Goal: Communication & Community: Share content

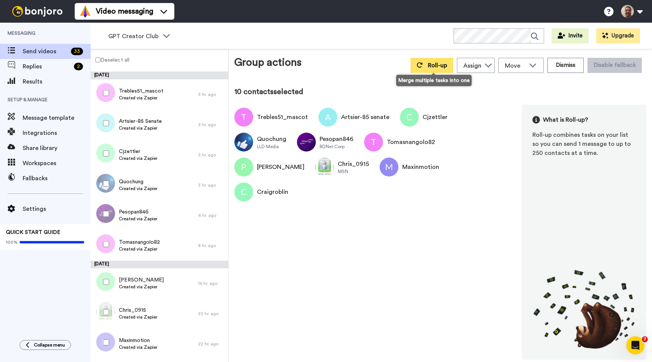
click at [426, 65] on button "Roll-up" at bounding box center [432, 65] width 43 height 15
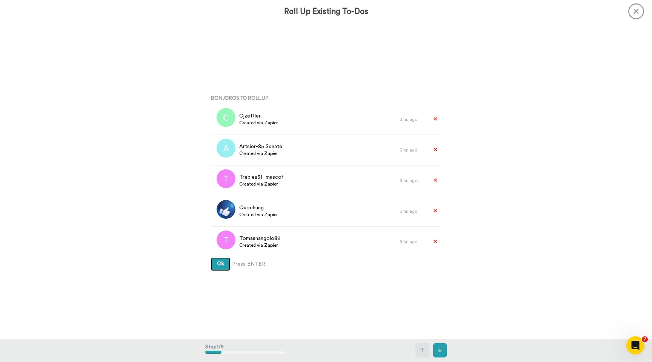
click at [211, 257] on button "Ok" at bounding box center [220, 264] width 19 height 14
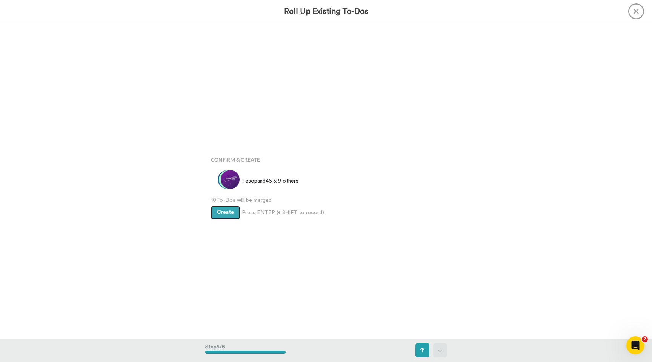
scroll to position [1262, 0]
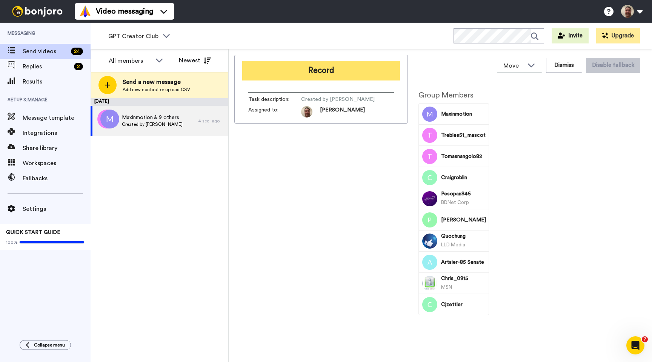
click at [298, 68] on button "Record" at bounding box center [321, 71] width 158 height 20
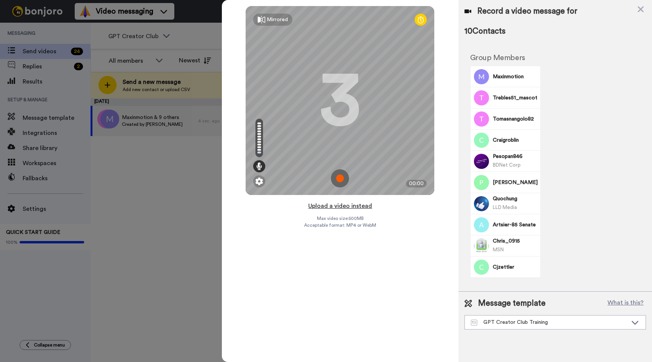
click at [331, 205] on button "Upload a video instead" at bounding box center [340, 206] width 68 height 10
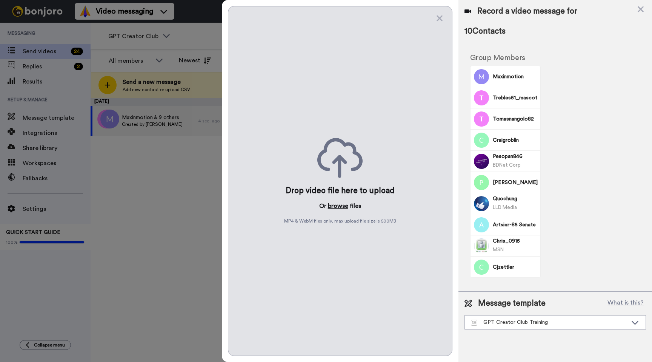
click at [337, 205] on button "browse" at bounding box center [338, 205] width 20 height 9
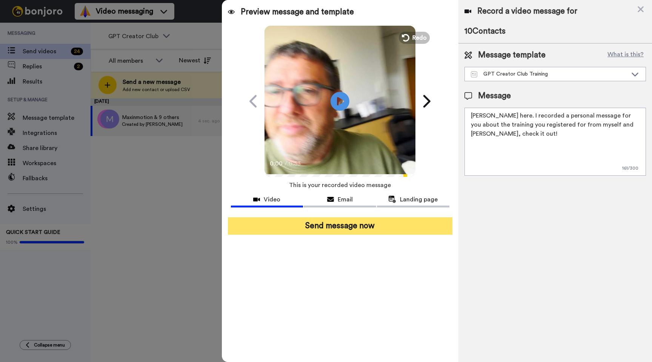
click at [329, 225] on button "Send message now" at bounding box center [340, 225] width 225 height 17
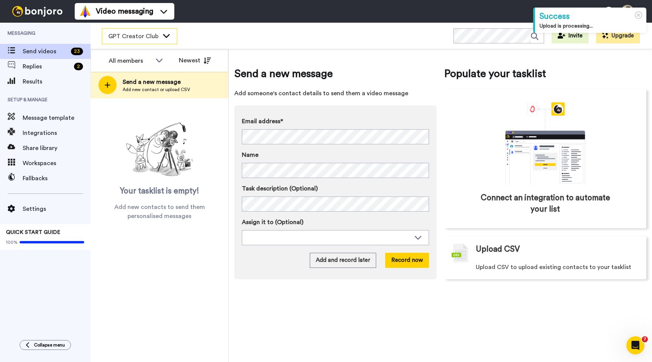
click at [159, 38] on div "GPT Creator Club" at bounding box center [139, 36] width 75 height 15
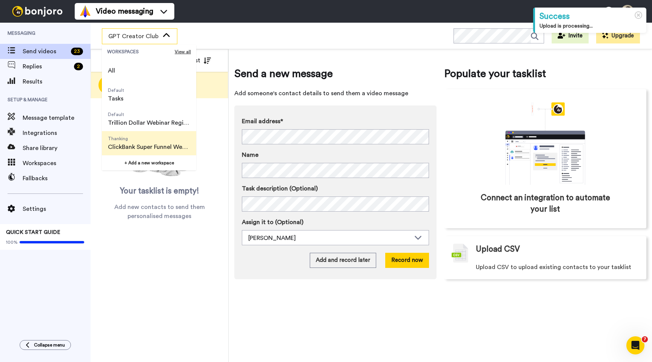
scroll to position [48, 0]
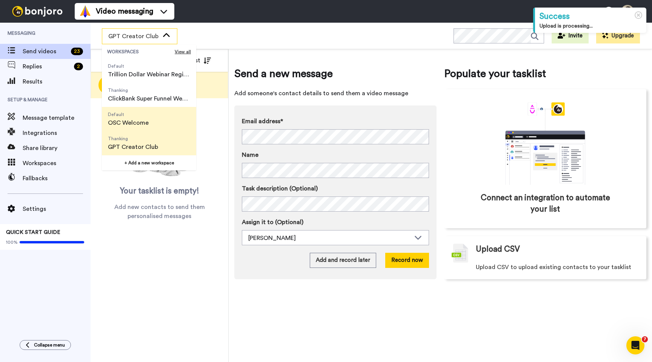
click at [141, 120] on span "OSC Welcome" at bounding box center [128, 122] width 41 height 9
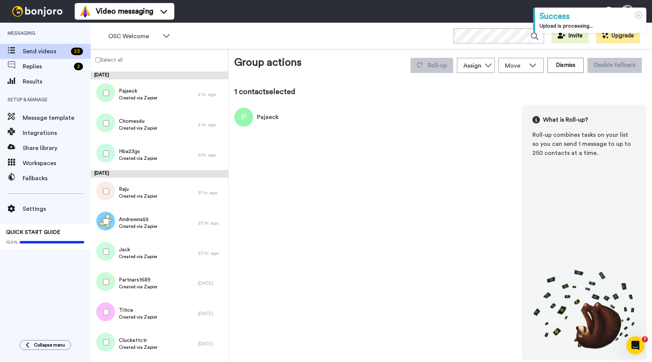
click at [96, 62] on label "Select all" at bounding box center [107, 59] width 32 height 9
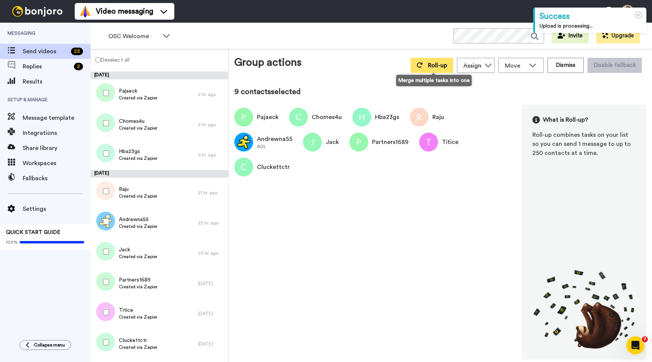
click at [432, 64] on span "Roll-up" at bounding box center [437, 65] width 19 height 6
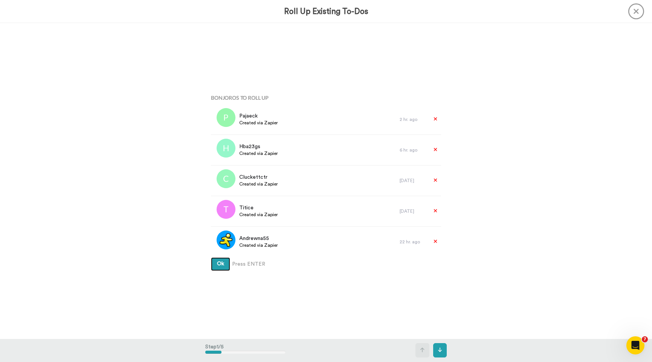
click at [211, 257] on button "Ok" at bounding box center [220, 264] width 19 height 14
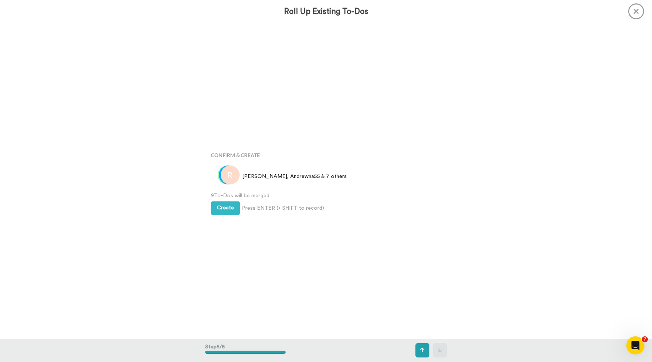
scroll to position [1262, 0]
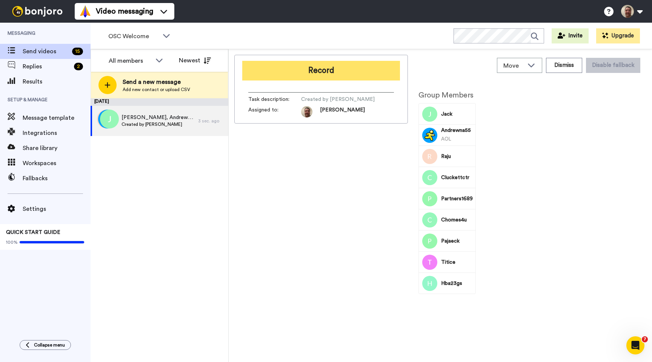
click at [318, 65] on button "Record" at bounding box center [321, 71] width 158 height 20
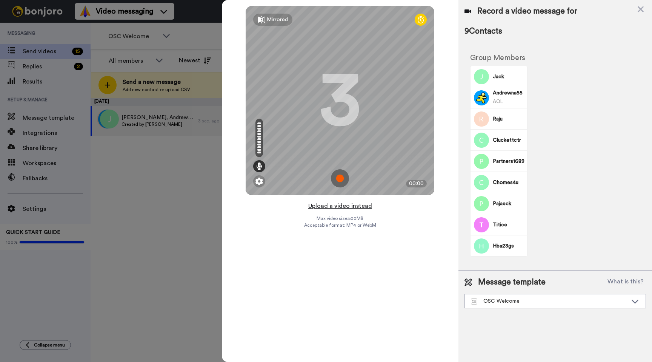
click at [336, 205] on button "Upload a video instead" at bounding box center [340, 206] width 68 height 10
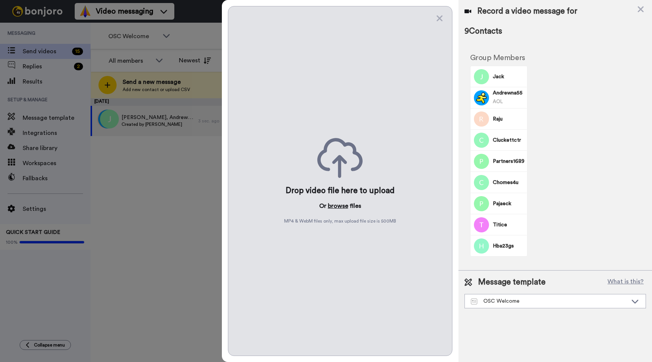
click at [332, 207] on button "browse" at bounding box center [338, 205] width 20 height 9
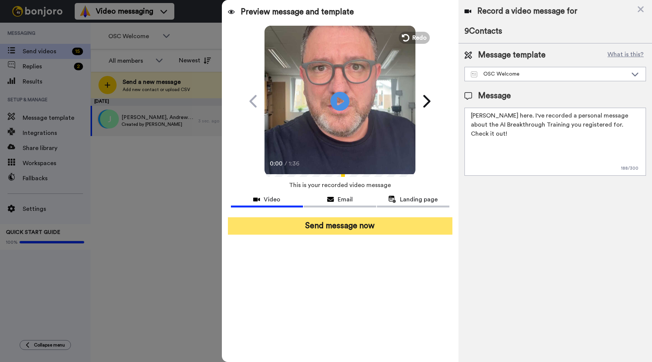
click at [327, 222] on button "Send message now" at bounding box center [340, 225] width 225 height 17
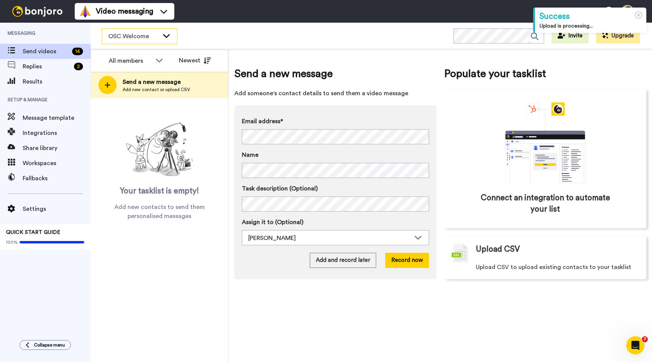
click at [154, 35] on span "OSC Welcome" at bounding box center [133, 36] width 51 height 9
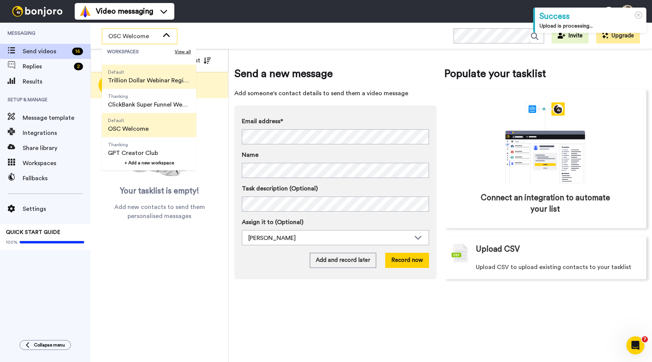
scroll to position [48, 0]
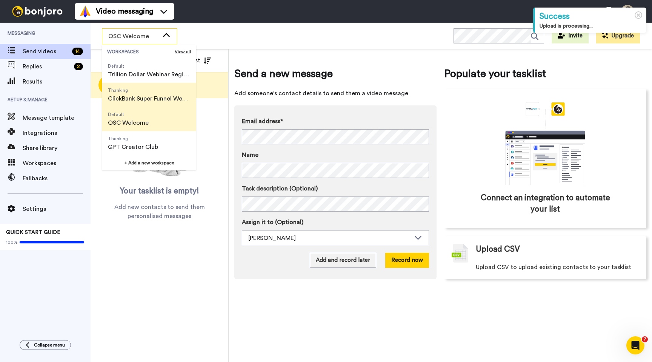
click at [153, 105] on span "Thanking ClickBank Super Funnel Webinar Registrants" at bounding box center [149, 95] width 94 height 24
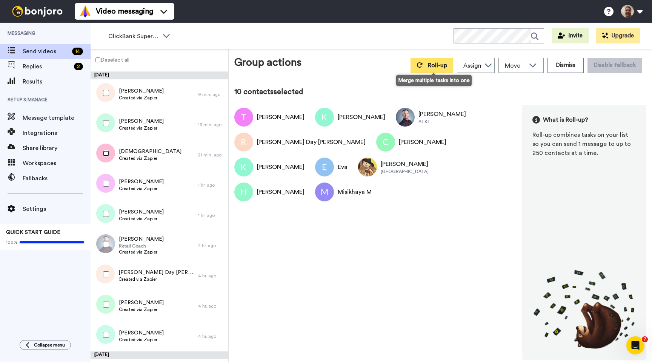
click at [423, 65] on icon at bounding box center [420, 65] width 6 height 6
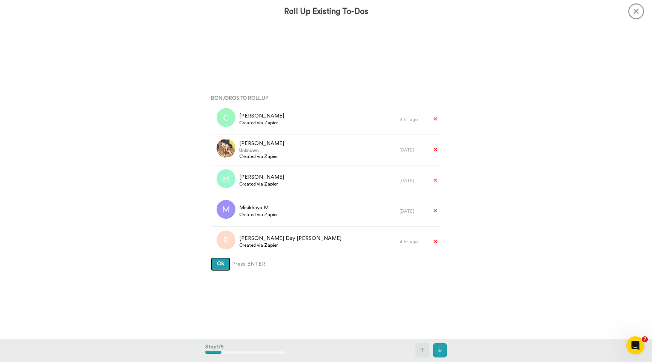
click at [211, 257] on button "Ok" at bounding box center [220, 264] width 19 height 14
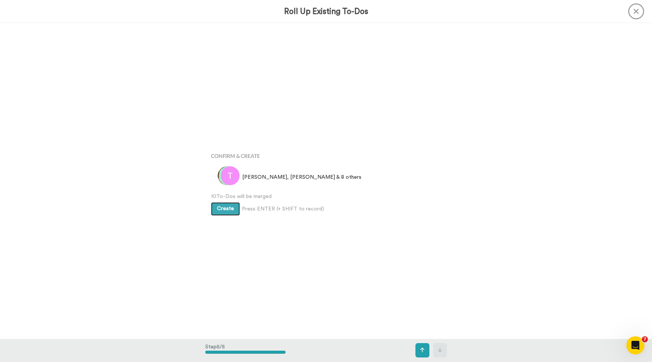
scroll to position [1262, 0]
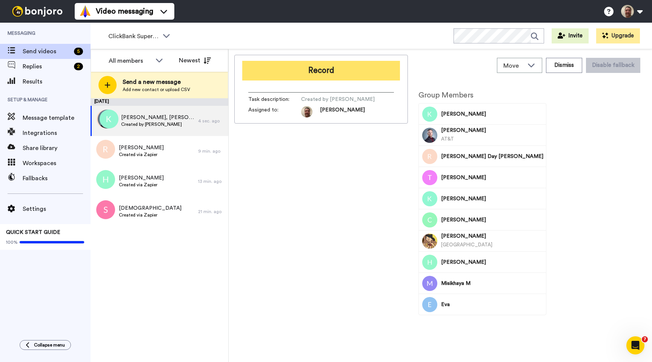
click at [316, 67] on button "Record" at bounding box center [321, 71] width 158 height 20
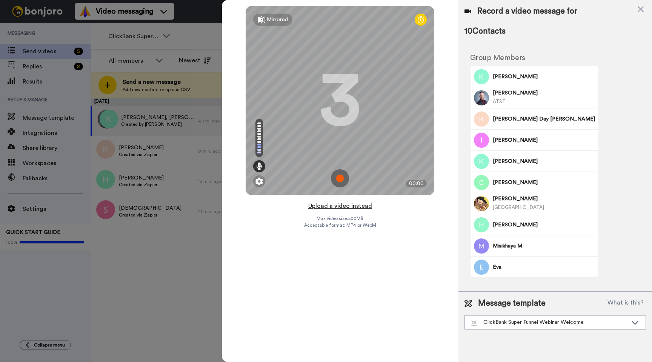
click at [329, 205] on button "Upload a video instead" at bounding box center [340, 206] width 68 height 10
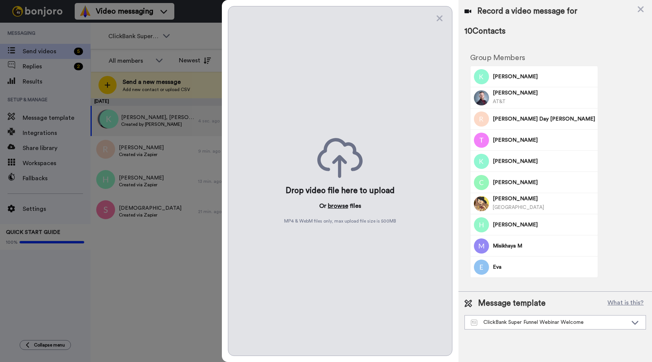
click at [334, 207] on button "browse" at bounding box center [338, 205] width 20 height 9
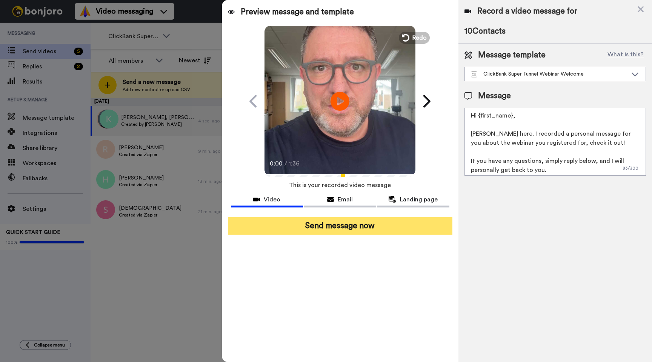
click at [334, 230] on button "Send message now" at bounding box center [340, 225] width 225 height 17
